Goal: Navigation & Orientation: Understand site structure

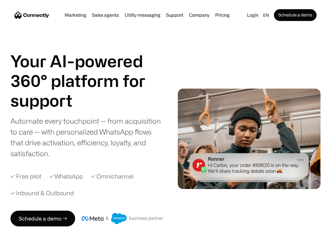
click at [75, 15] on link "Marketing" at bounding box center [76, 14] width 26 height 5
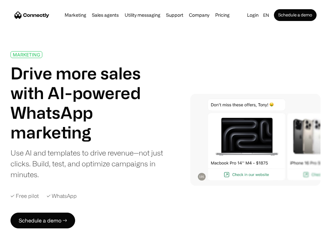
click at [105, 15] on link "Sales agents" at bounding box center [105, 14] width 31 height 5
